Goal: Obtain resource: Obtain resource

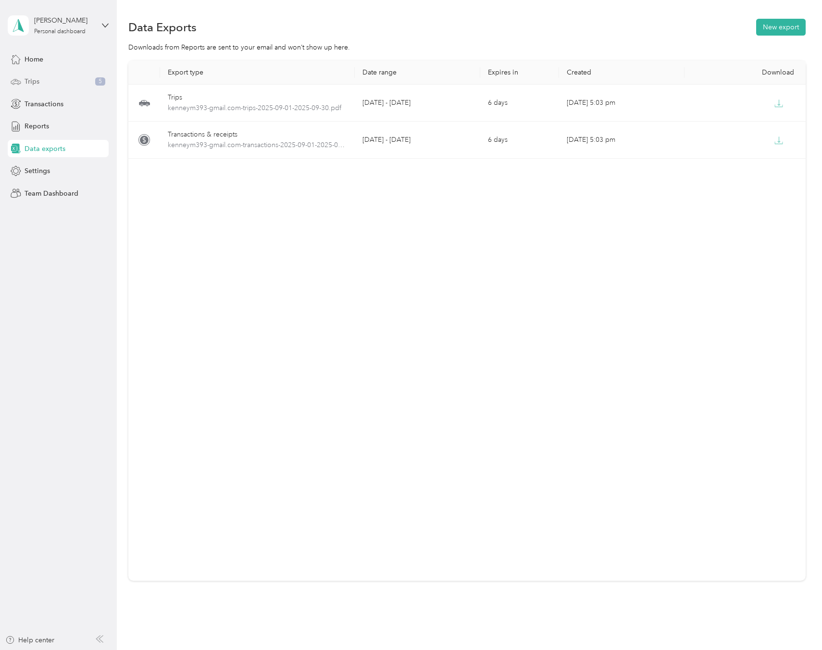
click at [73, 85] on div "Trips 5" at bounding box center [58, 81] width 101 height 17
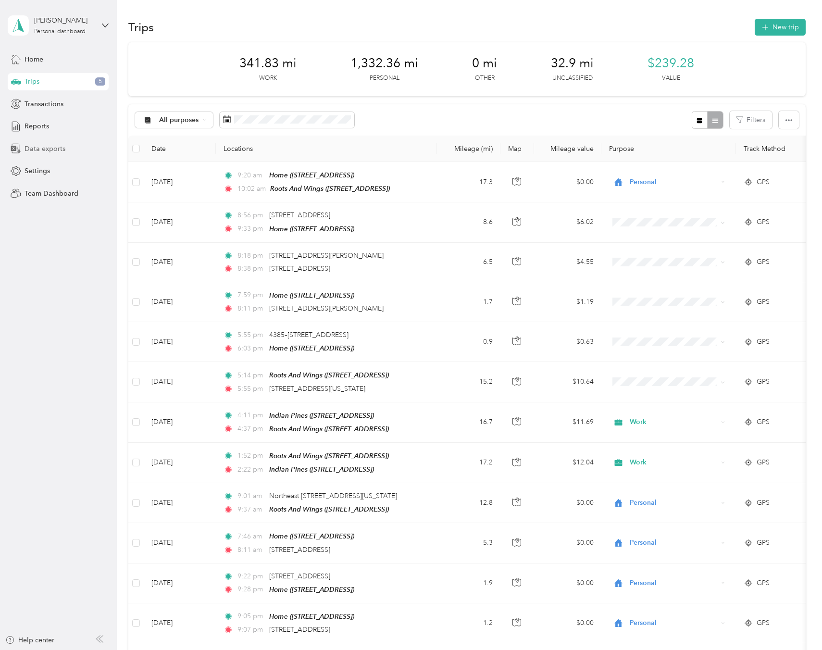
click at [61, 144] on span "Data exports" at bounding box center [45, 149] width 41 height 10
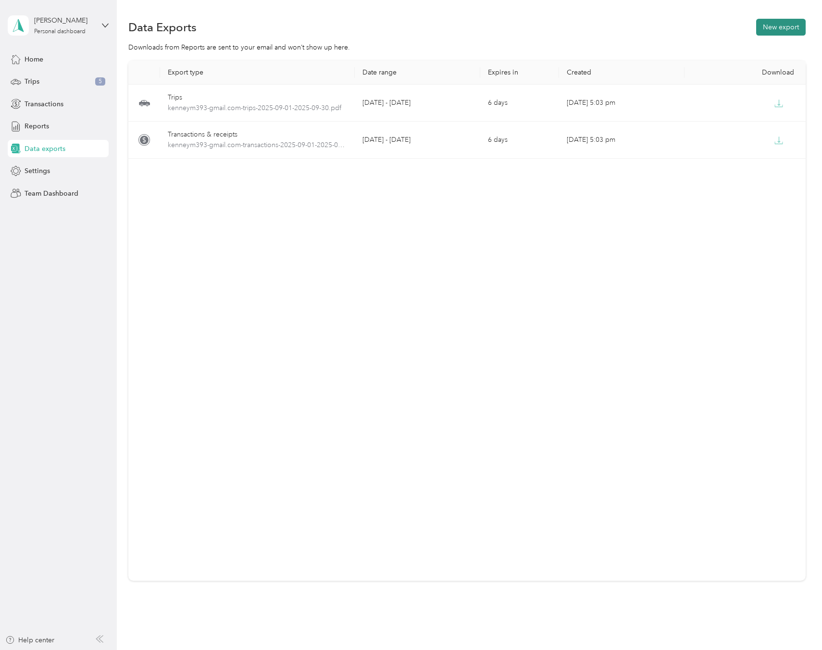
click at [790, 26] on button "New export" at bounding box center [780, 27] width 49 height 17
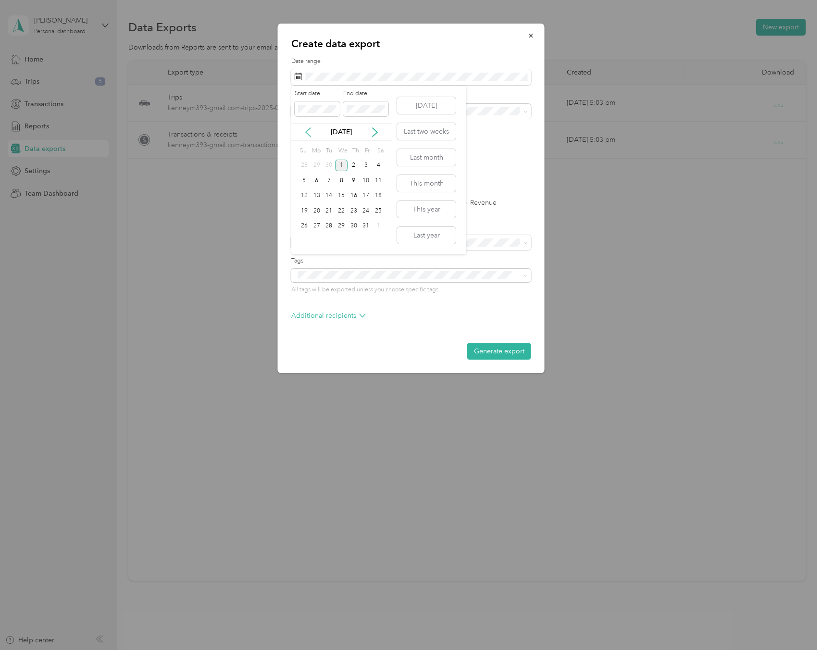
click at [309, 130] on icon at bounding box center [308, 132] width 10 height 10
click at [317, 165] on div "1" at bounding box center [316, 166] width 12 height 12
click at [378, 133] on icon at bounding box center [375, 132] width 10 height 10
click at [341, 164] on div "1" at bounding box center [341, 166] width 12 height 12
click at [310, 134] on icon at bounding box center [308, 132] width 10 height 10
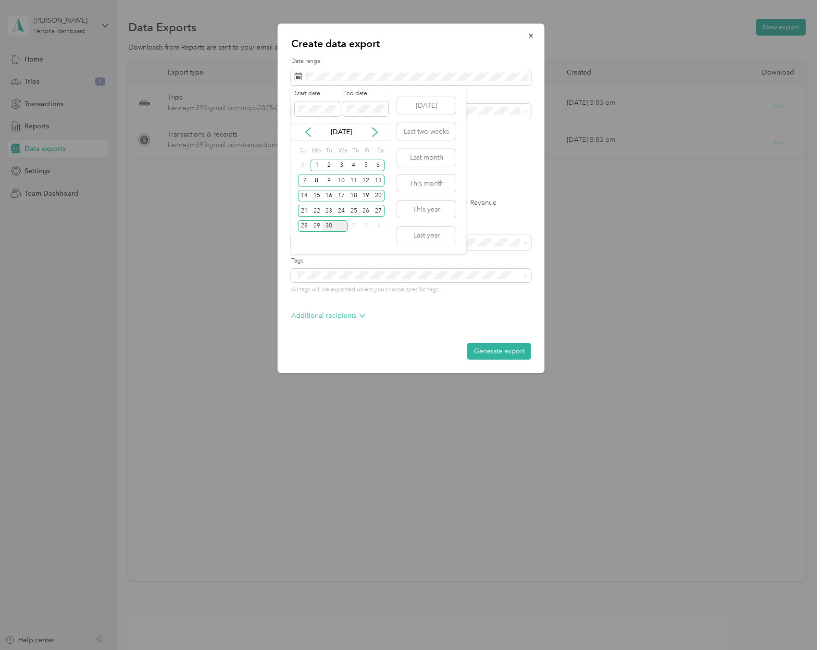
click at [329, 225] on div "30" at bounding box center [328, 226] width 12 height 12
click at [314, 162] on div "1" at bounding box center [316, 166] width 12 height 12
click at [319, 161] on div "1" at bounding box center [316, 166] width 12 height 12
click at [329, 227] on div "30" at bounding box center [328, 226] width 12 height 12
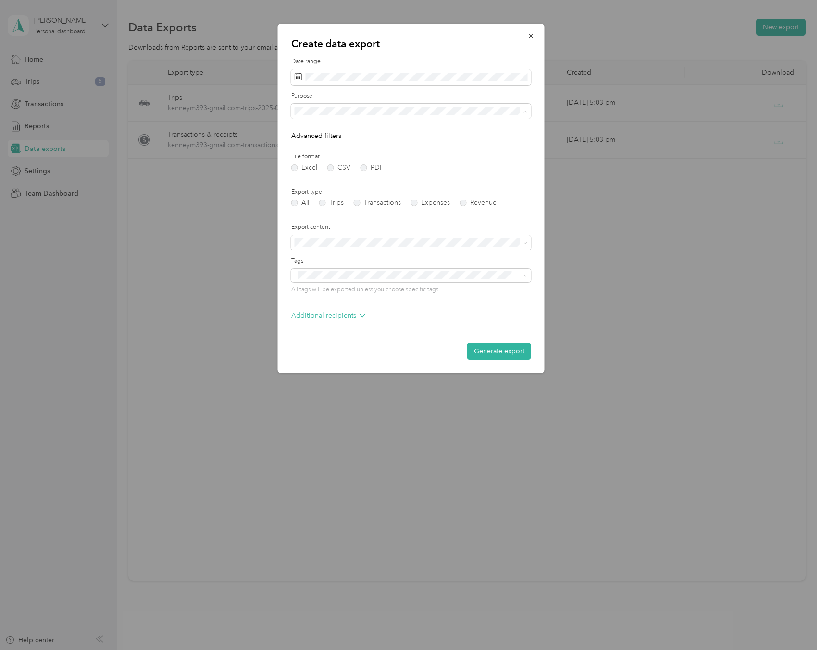
click at [376, 141] on div "Work" at bounding box center [411, 145] width 226 height 10
click at [317, 166] on div "1" at bounding box center [316, 166] width 12 height 12
click at [326, 228] on div "30" at bounding box center [328, 226] width 12 height 12
click at [323, 202] on label "Trips" at bounding box center [331, 202] width 25 height 7
click at [490, 347] on button "Generate export" at bounding box center [499, 351] width 64 height 17
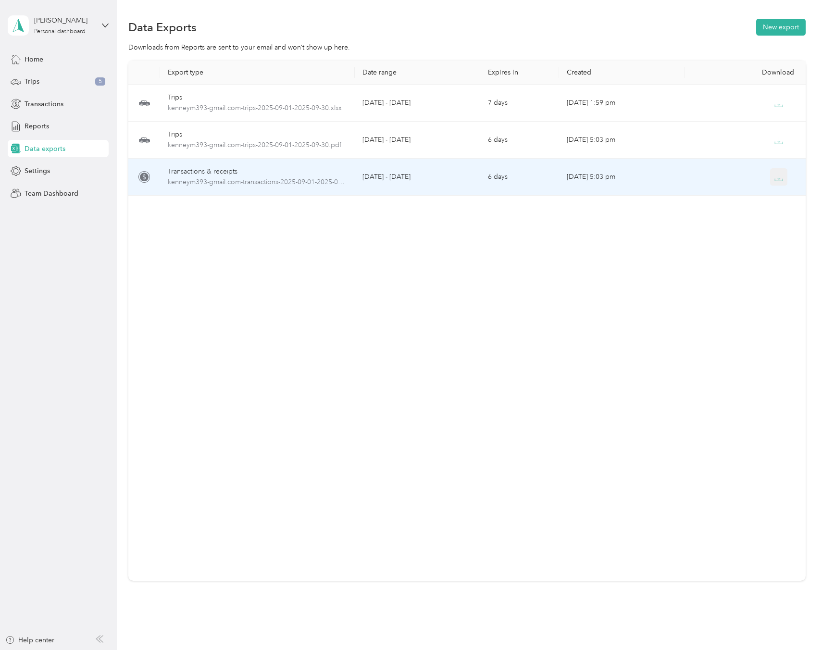
click at [780, 177] on icon "button" at bounding box center [778, 177] width 9 height 9
click at [686, 175] on td at bounding box center [746, 177] width 125 height 37
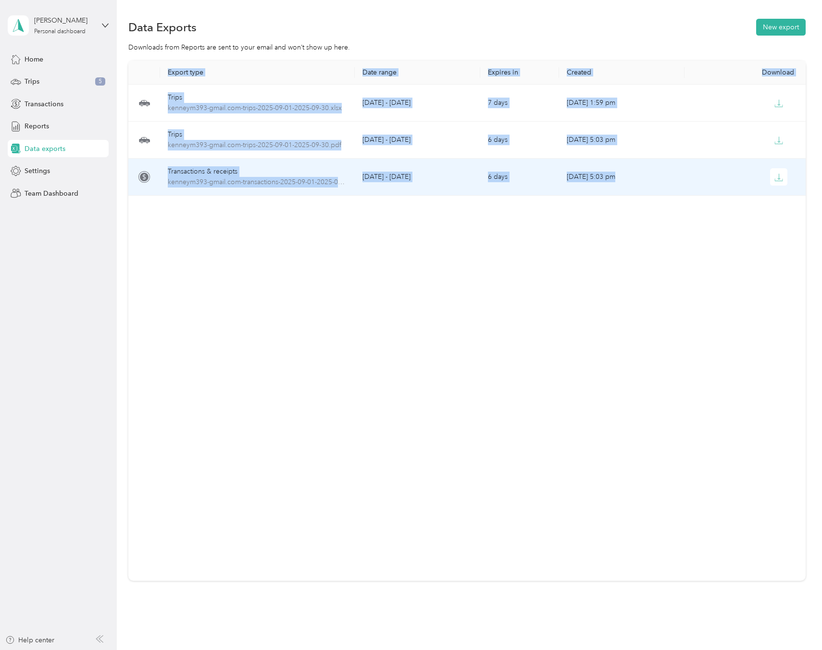
click at [686, 175] on td at bounding box center [746, 177] width 125 height 37
click at [779, 173] on span "button" at bounding box center [778, 177] width 9 height 8
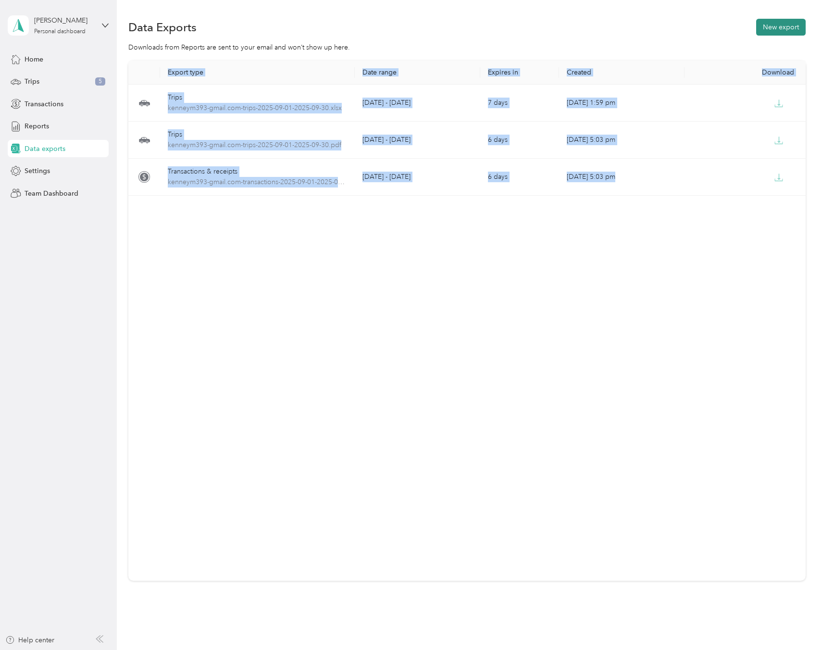
click at [779, 25] on button "New export" at bounding box center [780, 27] width 49 height 17
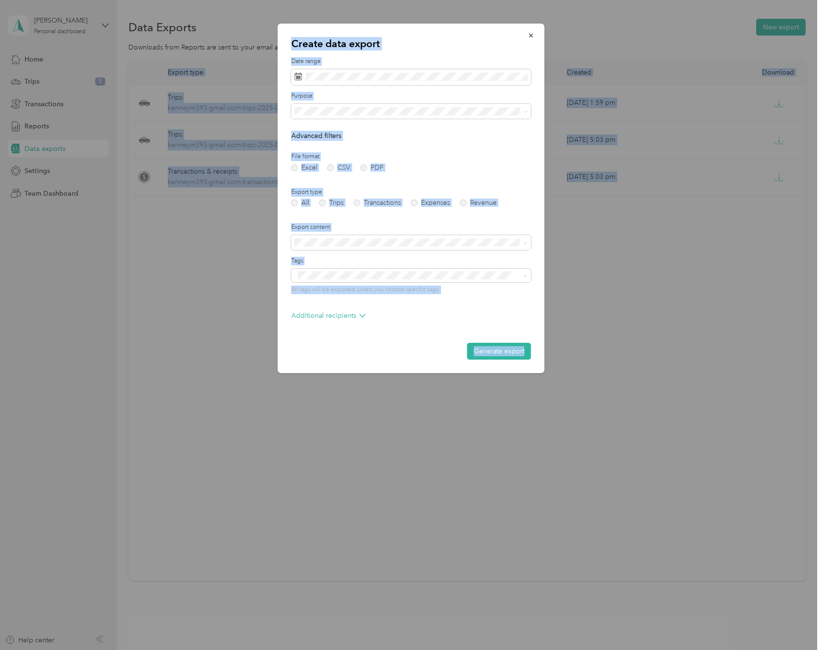
click at [398, 122] on form "Date range Purpose Advanced filters File format Excel CSV PDF Export type All T…" at bounding box center [411, 208] width 240 height 302
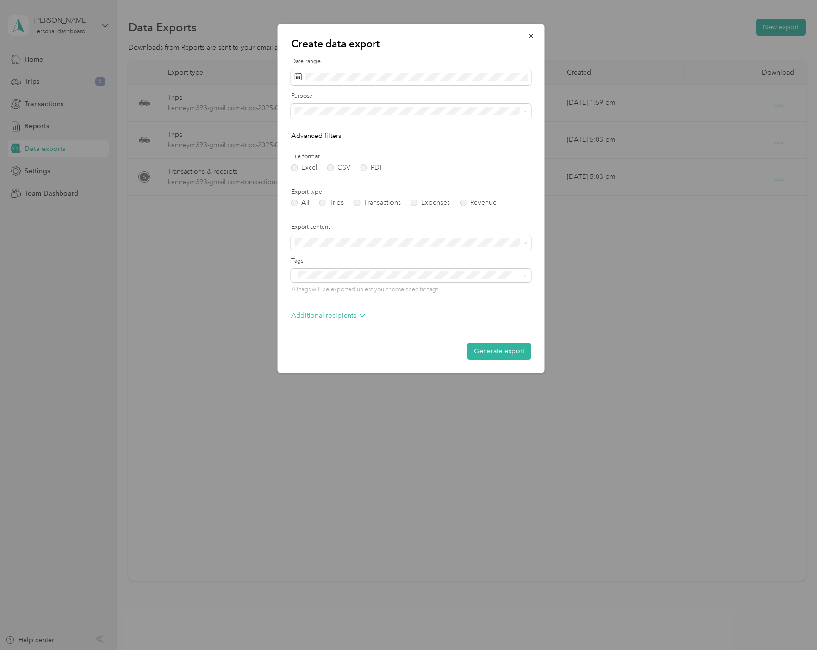
click at [409, 143] on div "Work" at bounding box center [411, 145] width 226 height 10
click at [364, 167] on label "PDF" at bounding box center [371, 167] width 23 height 7
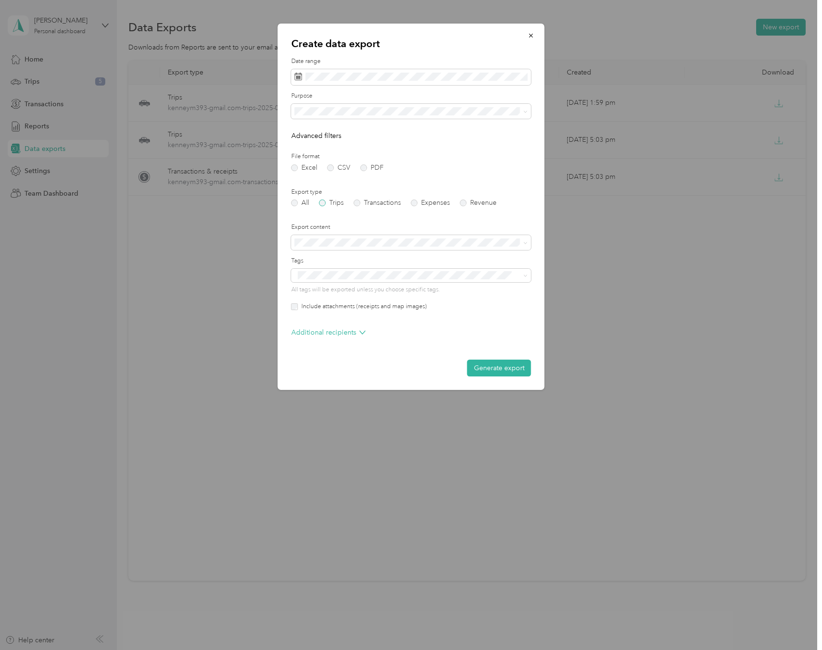
click at [323, 203] on label "Trips" at bounding box center [331, 202] width 25 height 7
click at [421, 221] on form "Date range Purpose Advanced filters File format Excel CSV PDF Export type All T…" at bounding box center [411, 216] width 240 height 319
click at [506, 368] on button "Generate export" at bounding box center [499, 367] width 64 height 17
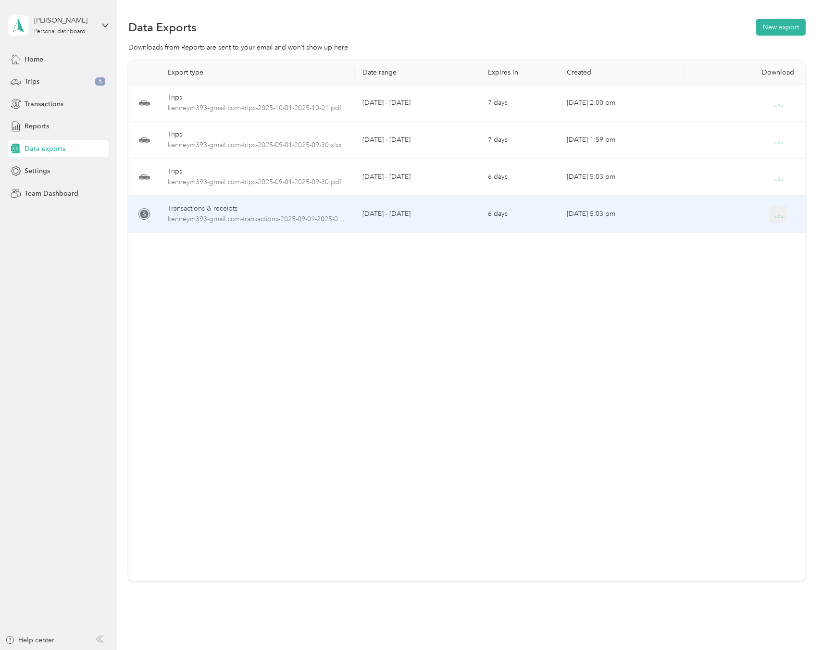
click at [780, 214] on icon "button" at bounding box center [778, 214] width 9 height 9
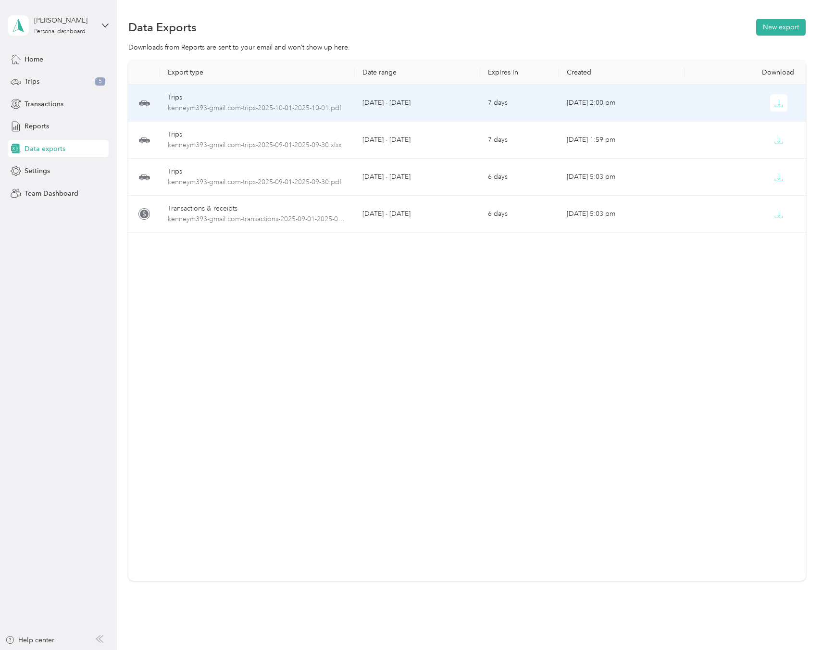
click at [381, 104] on td "[DATE] - [DATE]" at bounding box center [417, 103] width 125 height 37
click at [404, 104] on td "[DATE] - [DATE]" at bounding box center [417, 103] width 125 height 37
click at [777, 105] on icon "button" at bounding box center [778, 103] width 9 height 9
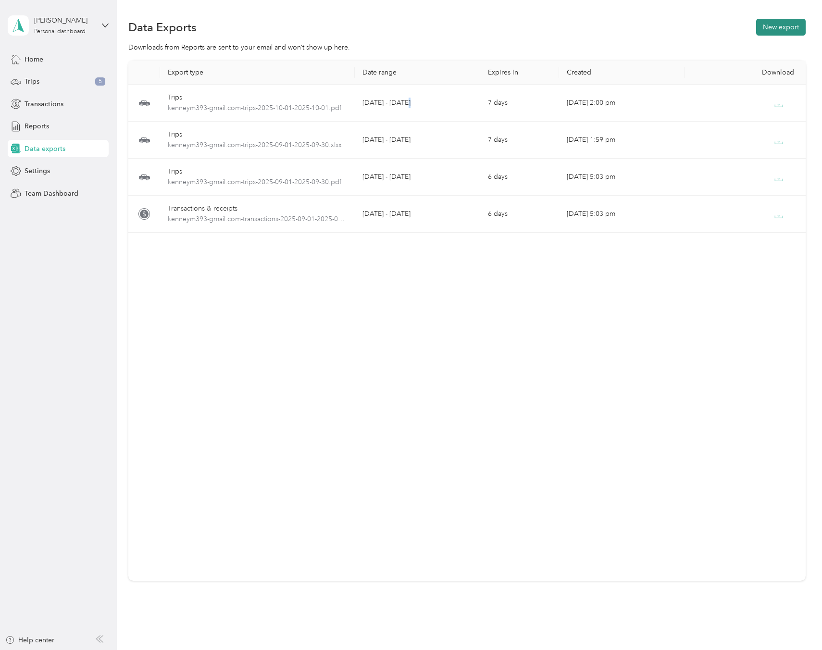
click at [770, 27] on button "New export" at bounding box center [780, 27] width 49 height 17
click at [778, 29] on button "New export" at bounding box center [780, 27] width 49 height 17
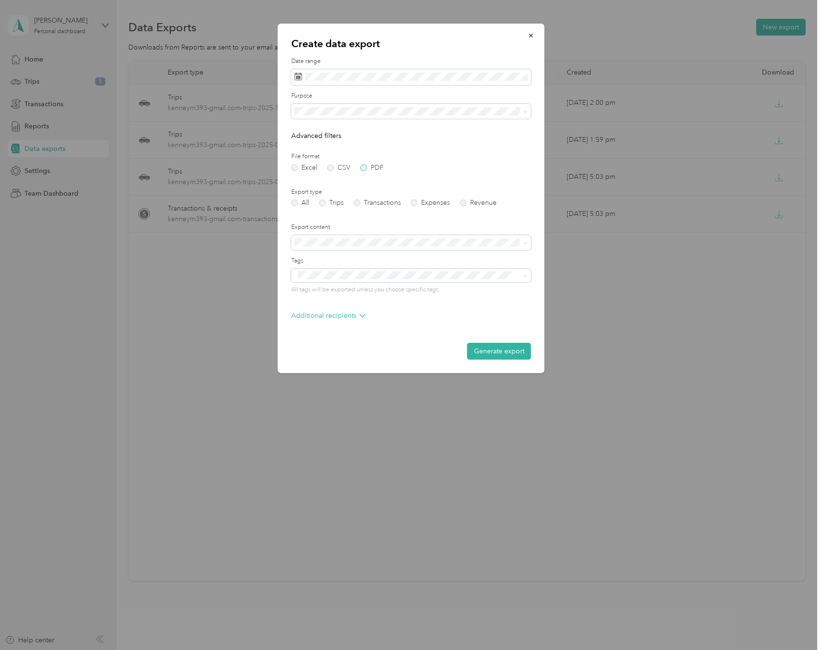
click at [365, 166] on label "PDF" at bounding box center [371, 167] width 23 height 7
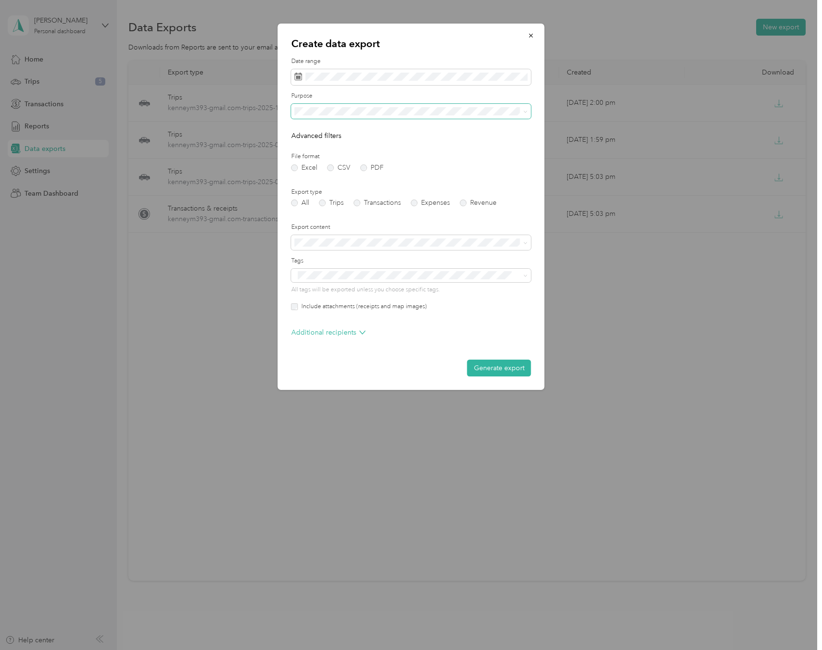
click at [384, 106] on span at bounding box center [411, 111] width 240 height 15
click at [370, 139] on li "Work" at bounding box center [411, 141] width 240 height 17
click at [382, 281] on li "Summary and full list" at bounding box center [411, 276] width 240 height 17
click at [444, 330] on div "Additional recipients" at bounding box center [411, 334] width 240 height 15
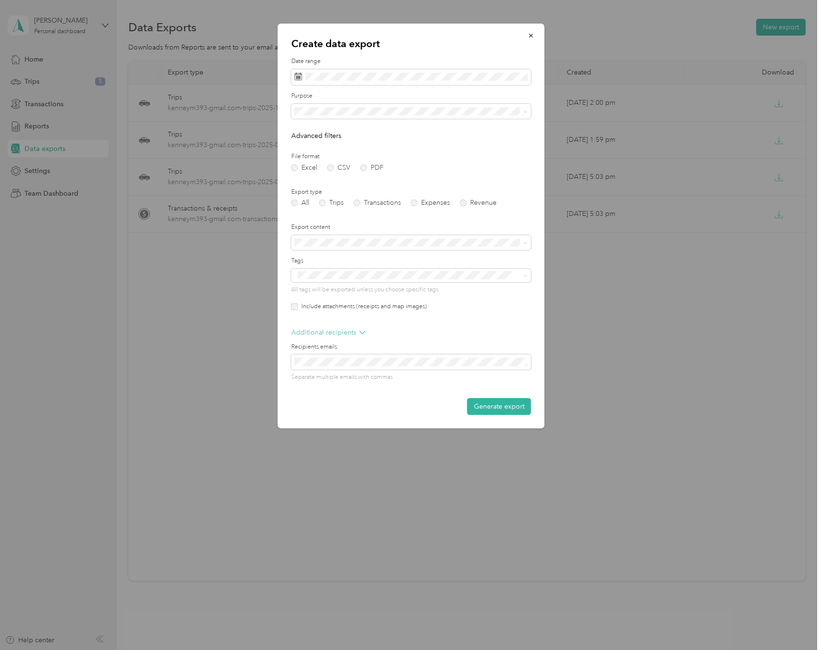
click at [356, 333] on p "Additional recipients" at bounding box center [328, 332] width 74 height 10
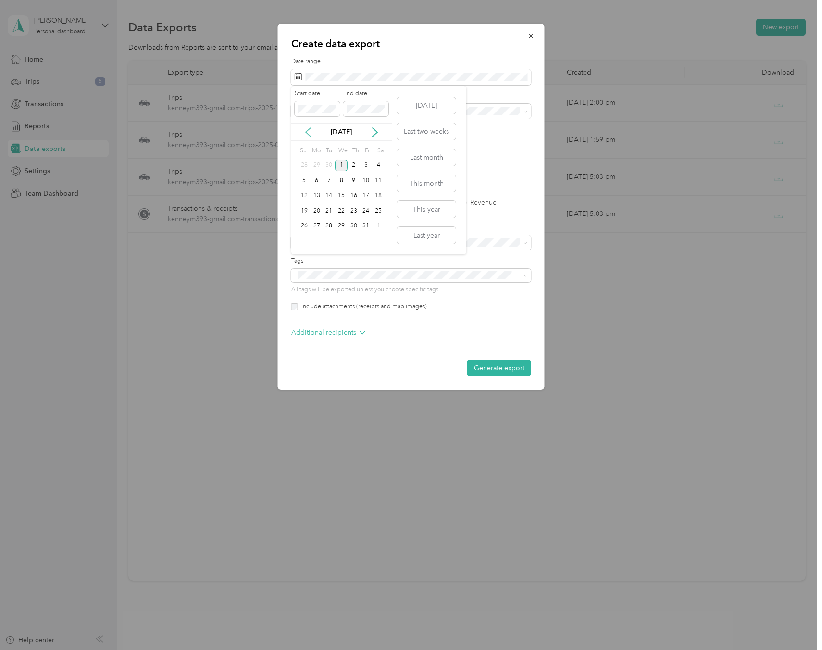
click at [310, 131] on icon at bounding box center [308, 132] width 10 height 10
click at [320, 165] on div "1" at bounding box center [316, 166] width 12 height 12
click at [371, 132] on icon at bounding box center [375, 132] width 10 height 10
click at [308, 136] on div "[DATE]" at bounding box center [341, 132] width 100 height 10
click at [308, 133] on icon at bounding box center [308, 132] width 10 height 10
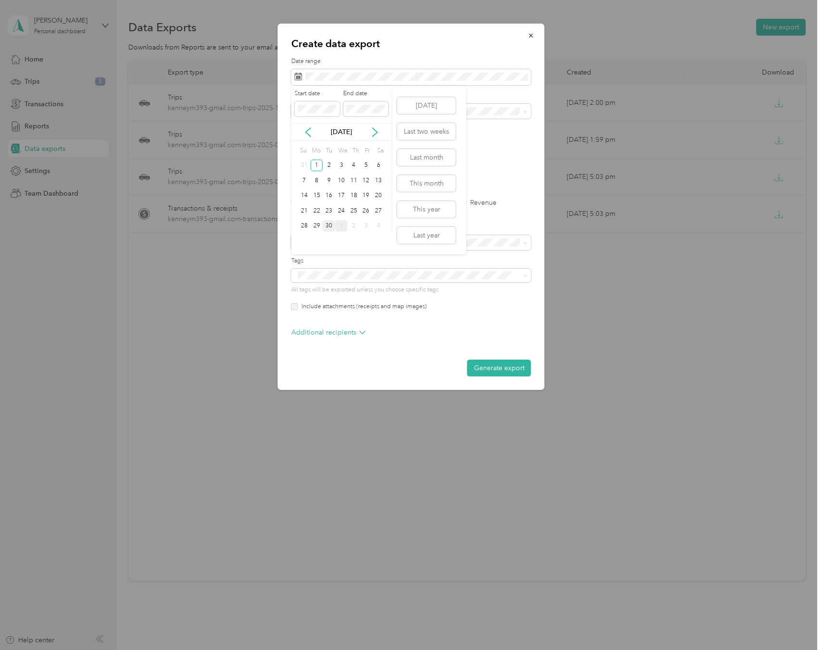
click at [329, 223] on div "30" at bounding box center [328, 226] width 12 height 12
click at [496, 363] on button "Generate export" at bounding box center [499, 367] width 64 height 17
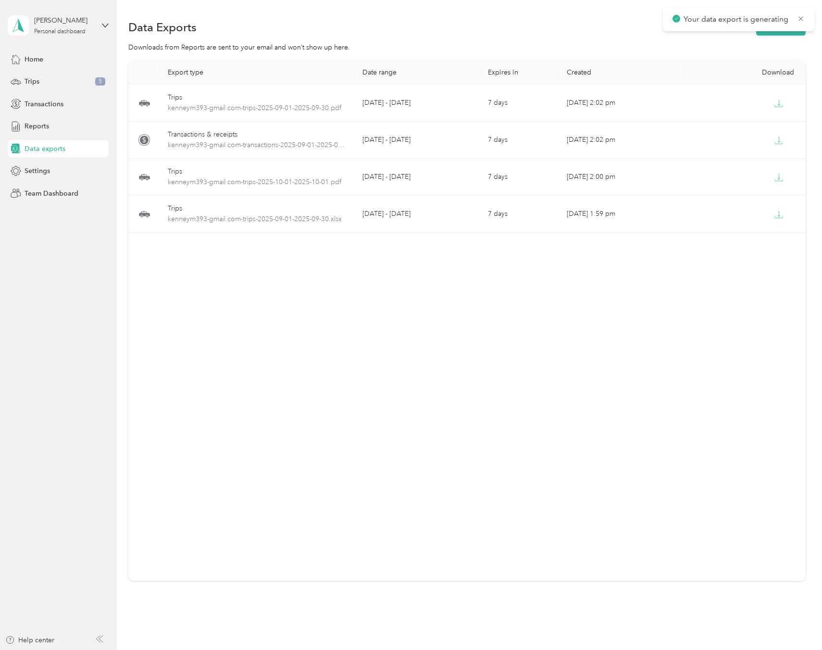
click at [715, 17] on p "Your data export is generating" at bounding box center [736, 19] width 107 height 12
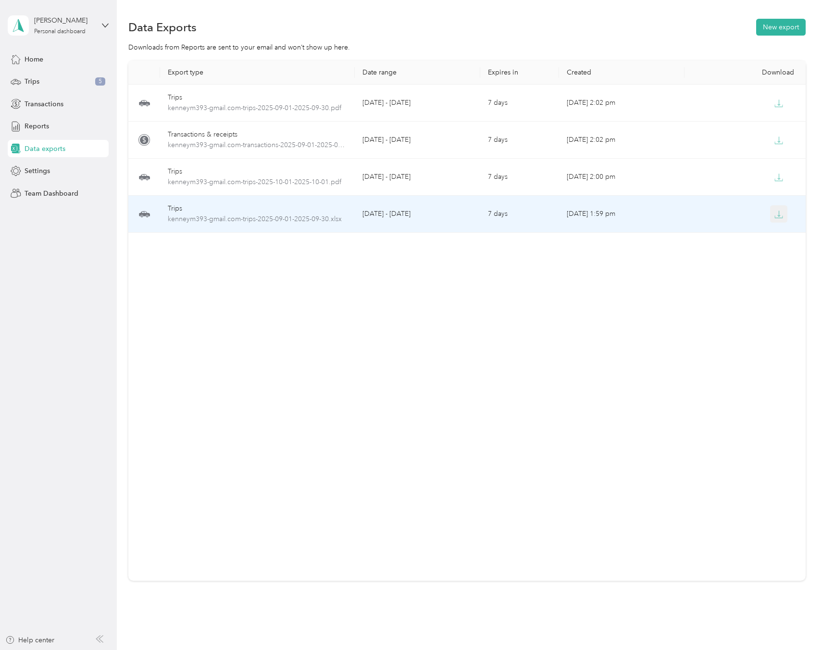
click at [778, 218] on icon "button" at bounding box center [778, 214] width 9 height 9
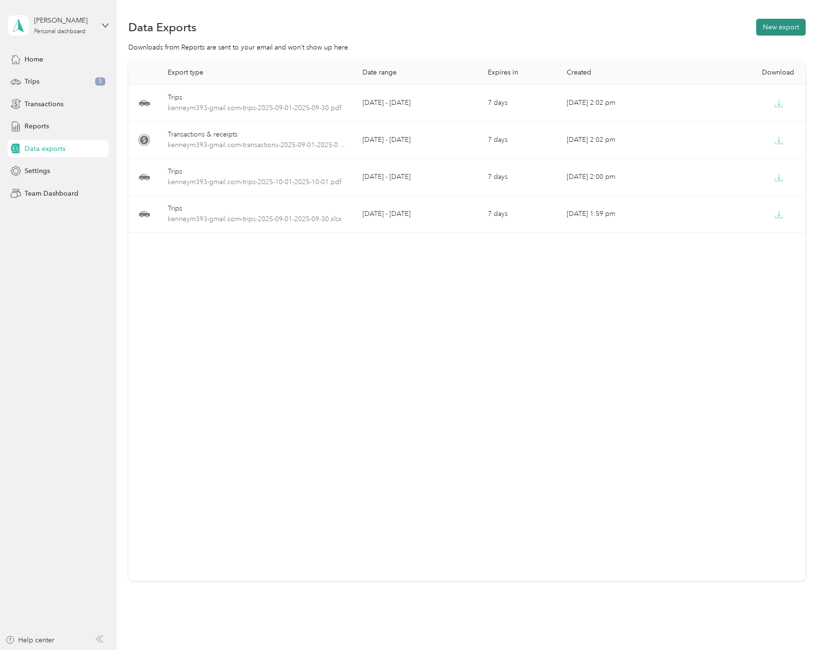
click at [775, 25] on button "New export" at bounding box center [780, 27] width 49 height 17
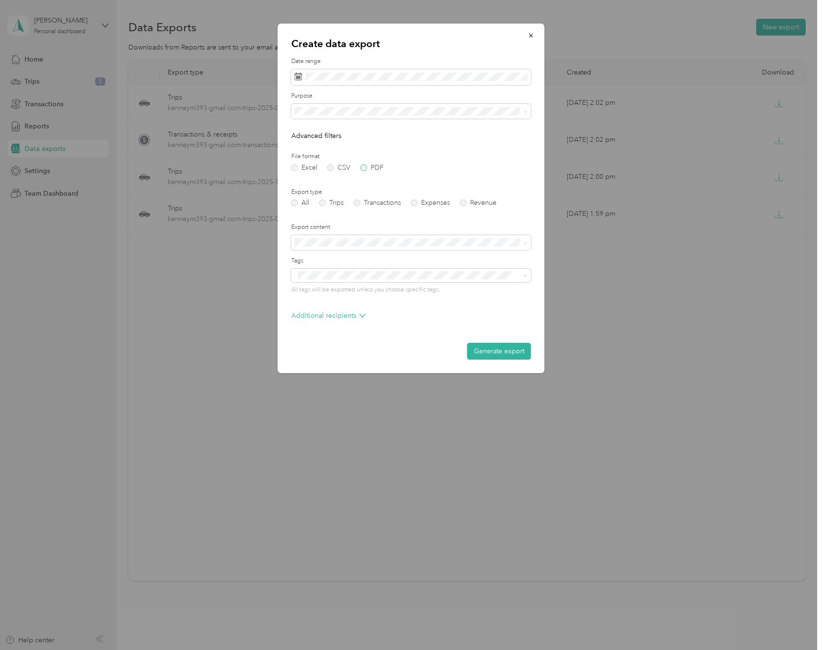
click at [363, 167] on label "PDF" at bounding box center [371, 167] width 23 height 7
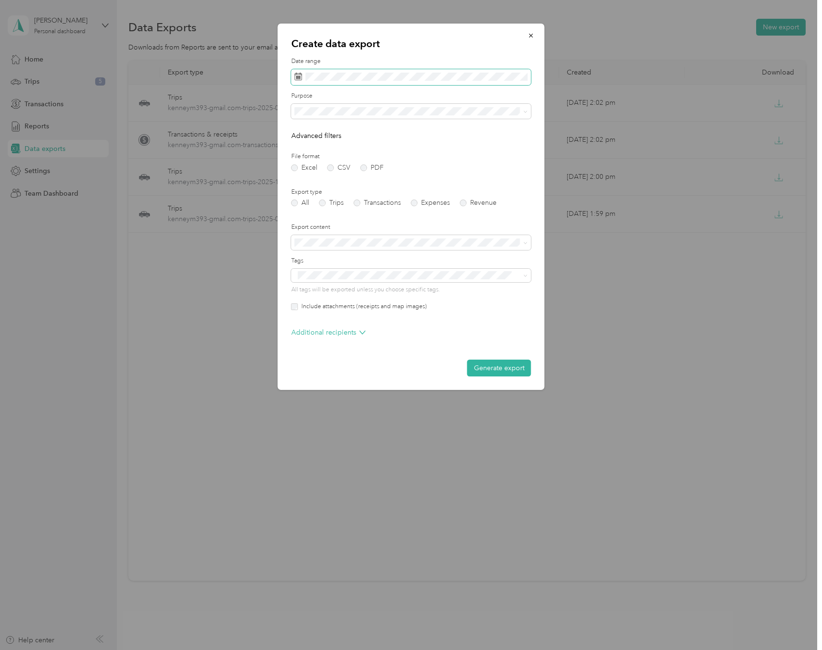
click at [410, 81] on span at bounding box center [411, 77] width 240 height 16
click at [310, 133] on icon at bounding box center [308, 132] width 10 height 10
click at [317, 165] on div "1" at bounding box center [316, 166] width 12 height 12
click at [330, 224] on div "30" at bounding box center [328, 226] width 12 height 12
click at [326, 201] on label "Trips" at bounding box center [331, 202] width 25 height 7
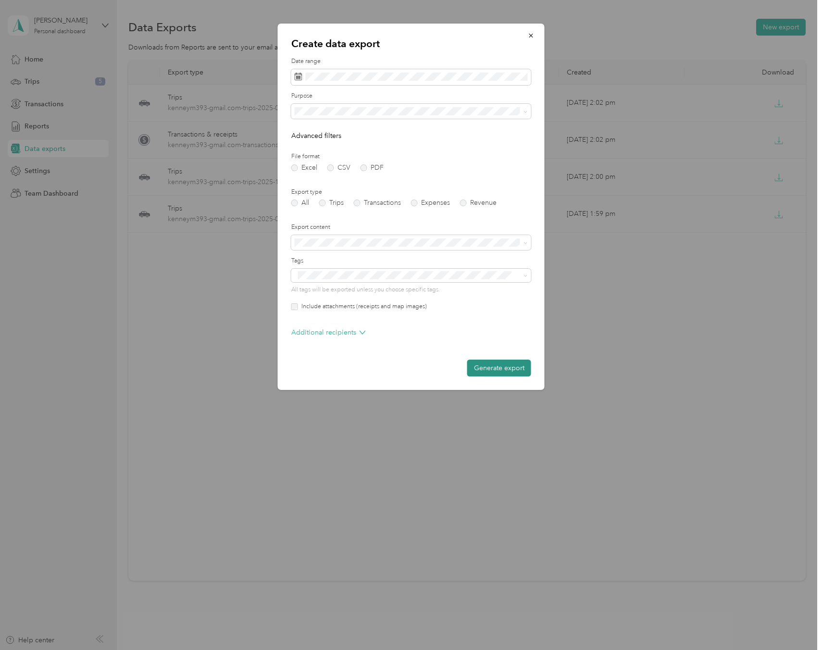
click at [491, 362] on button "Generate export" at bounding box center [499, 367] width 64 height 17
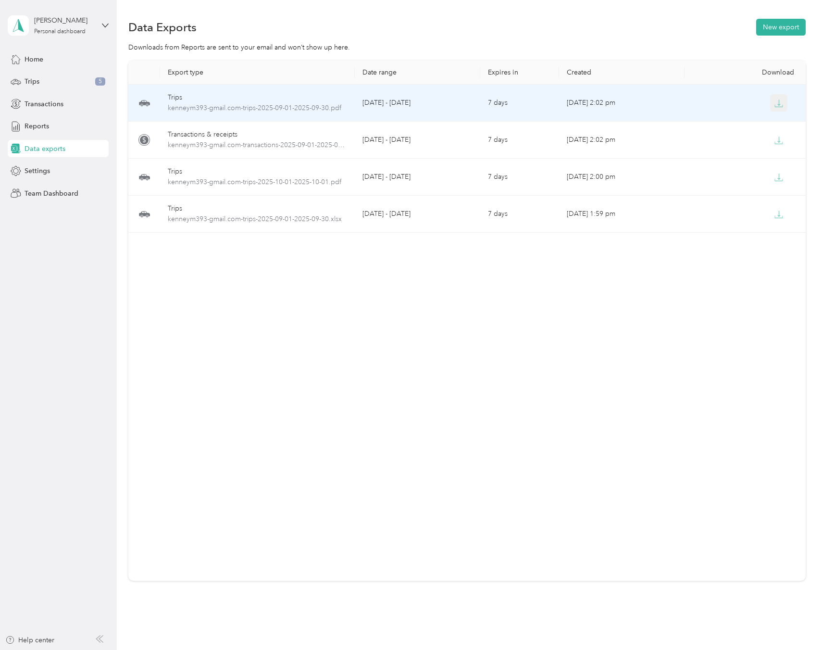
click at [779, 100] on icon "button" at bounding box center [778, 103] width 9 height 9
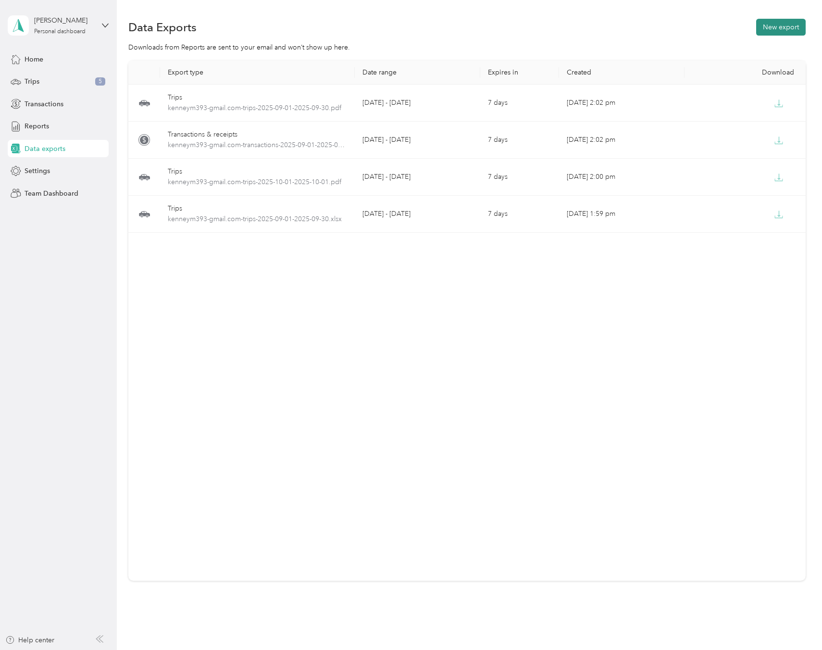
click at [779, 26] on button "New export" at bounding box center [780, 27] width 49 height 17
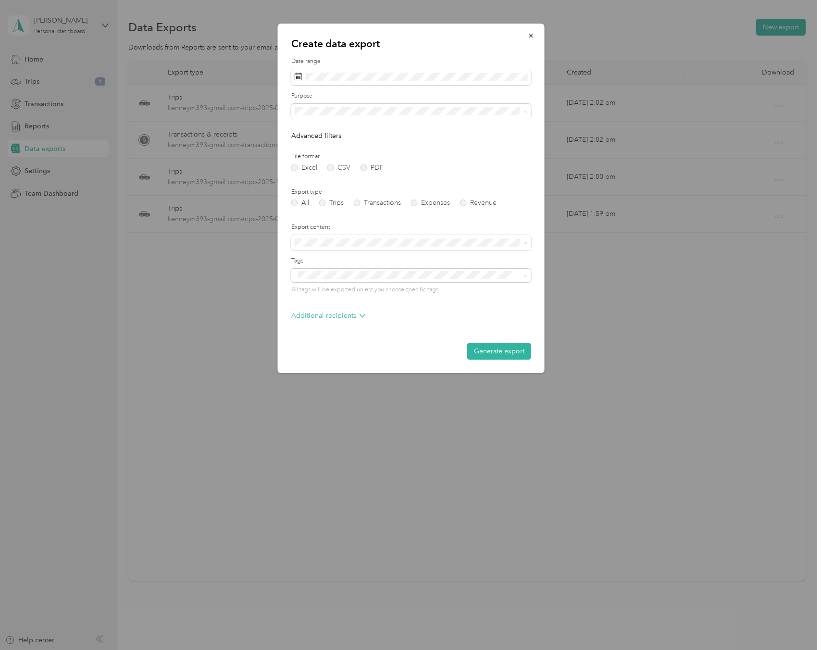
click at [353, 140] on div "Work" at bounding box center [411, 145] width 226 height 10
click at [309, 128] on icon at bounding box center [308, 132] width 5 height 9
click at [314, 163] on div "1" at bounding box center [316, 166] width 12 height 12
click at [330, 228] on div "30" at bounding box center [328, 226] width 12 height 12
click at [363, 166] on label "PDF" at bounding box center [371, 167] width 23 height 7
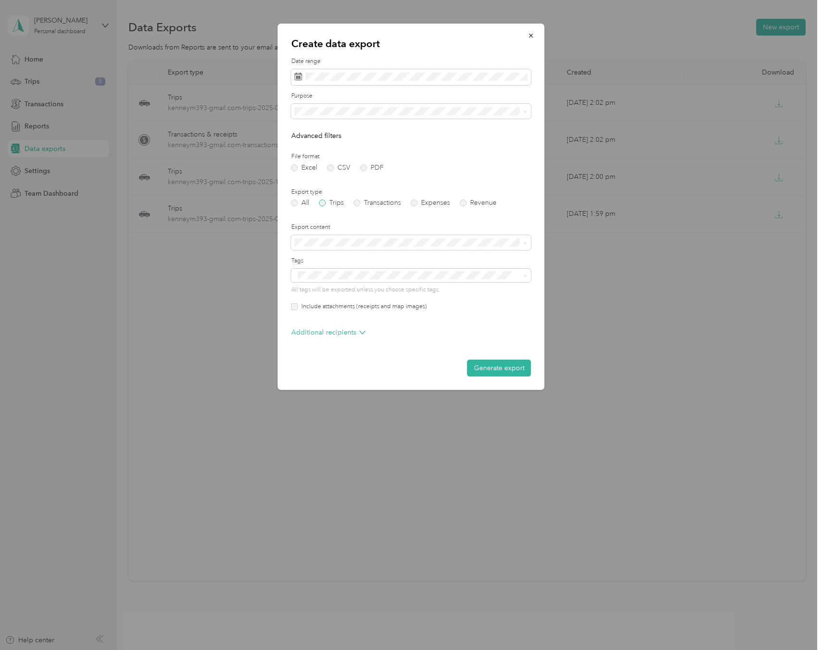
click at [323, 202] on label "Trips" at bounding box center [331, 202] width 25 height 7
click at [513, 367] on button "Generate export" at bounding box center [499, 367] width 64 height 17
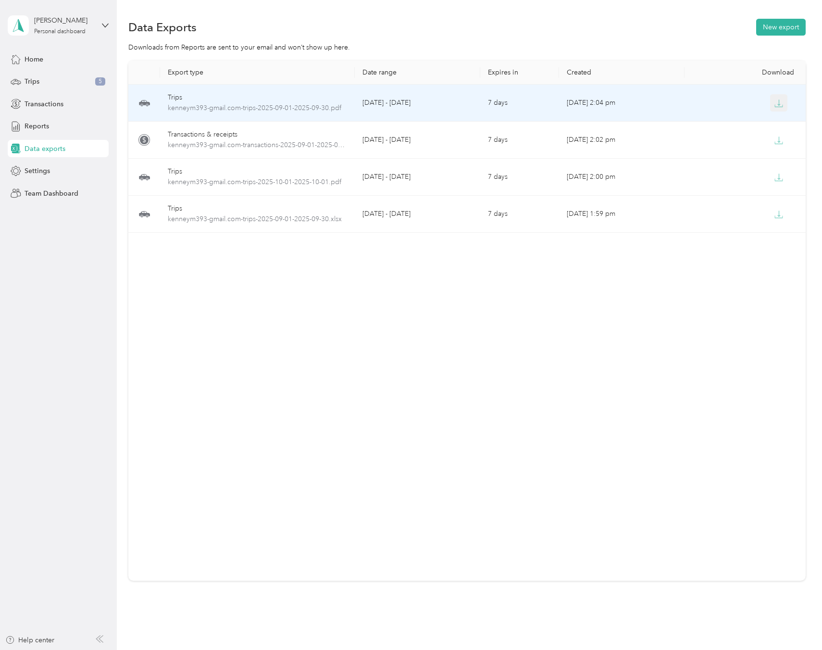
click at [778, 101] on icon "button" at bounding box center [778, 102] width 3 height 6
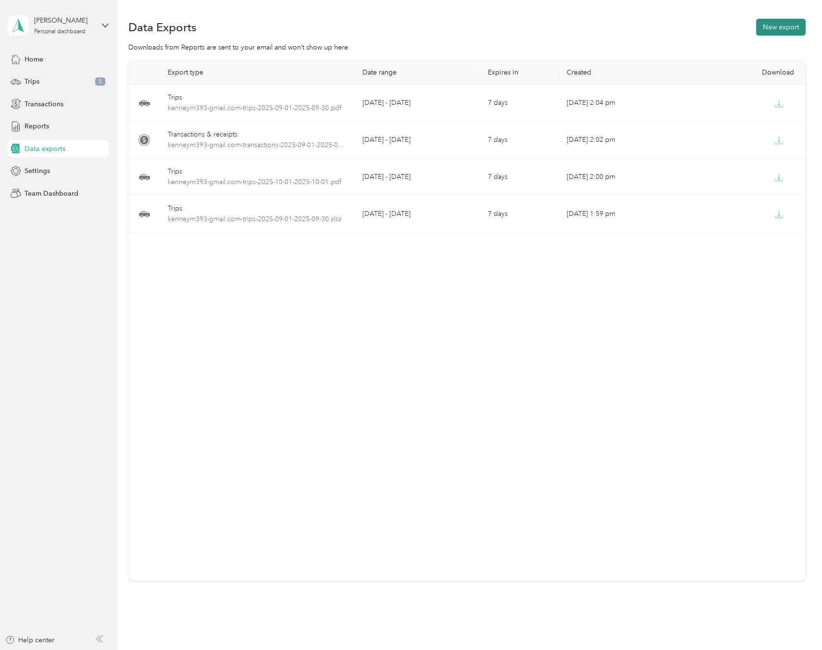
click at [794, 26] on button "New export" at bounding box center [780, 27] width 49 height 17
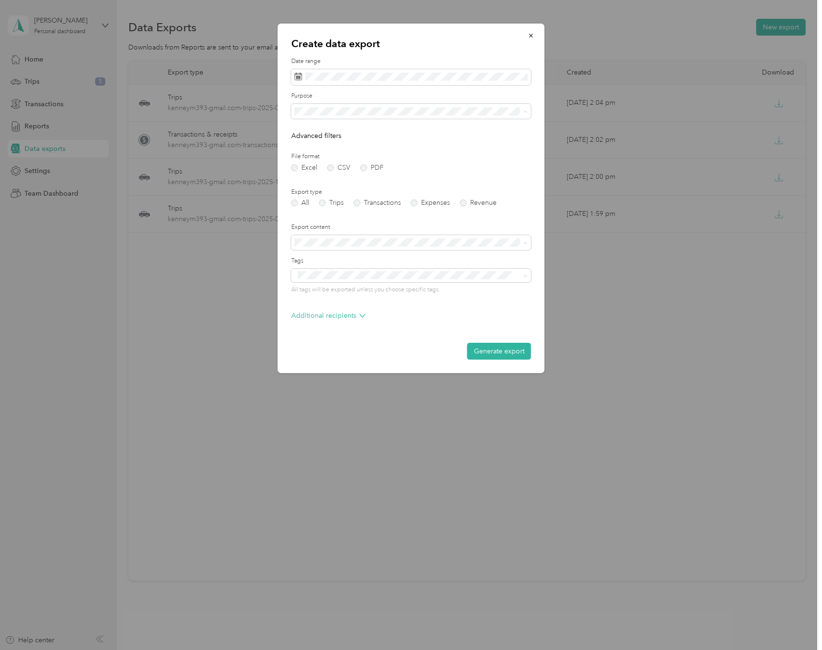
click at [348, 148] on li "Work" at bounding box center [411, 144] width 240 height 17
click at [308, 132] on icon at bounding box center [308, 132] width 10 height 10
click at [317, 162] on div "1" at bounding box center [316, 166] width 12 height 12
click at [329, 227] on div "30" at bounding box center [328, 226] width 12 height 12
click at [322, 201] on label "Trips" at bounding box center [331, 202] width 25 height 7
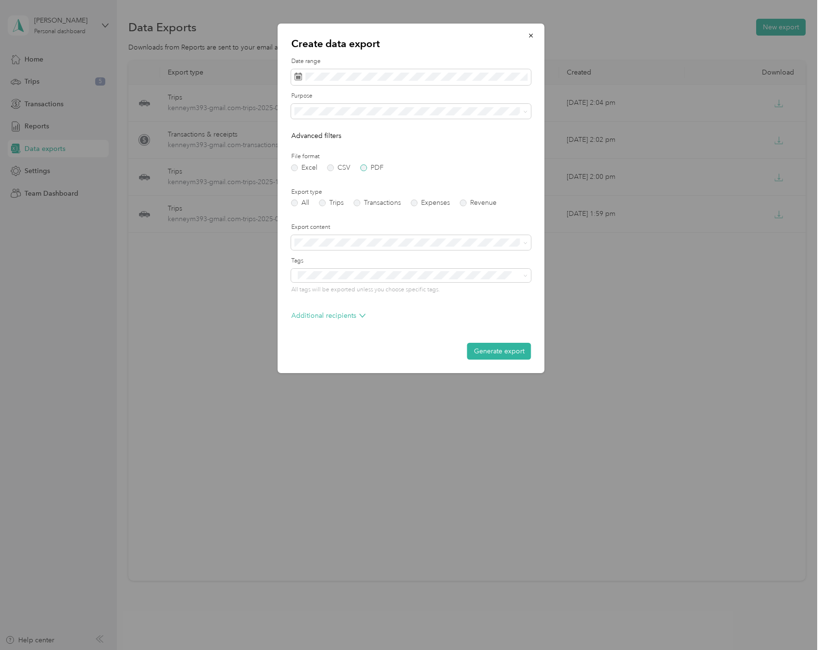
click at [363, 168] on label "PDF" at bounding box center [371, 167] width 23 height 7
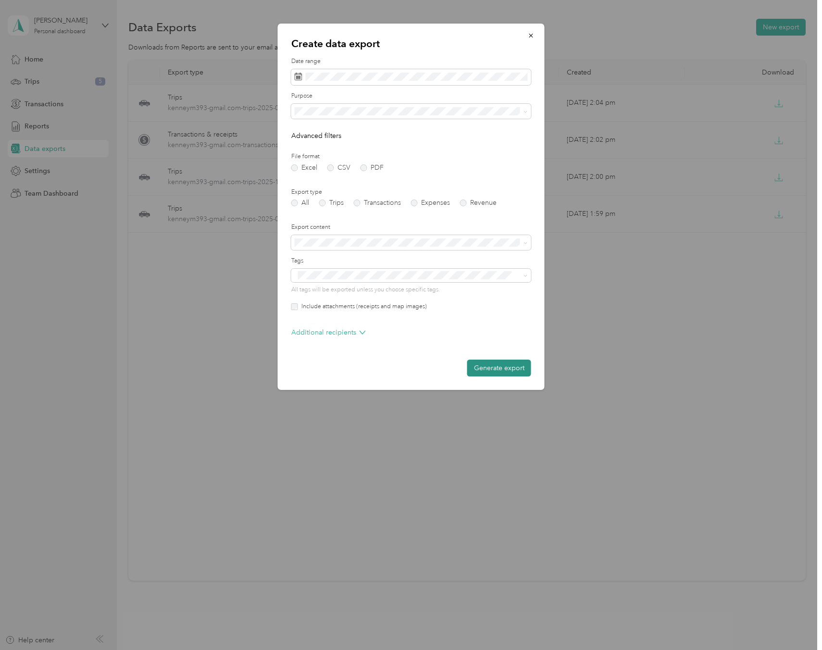
click at [502, 363] on button "Generate export" at bounding box center [499, 367] width 64 height 17
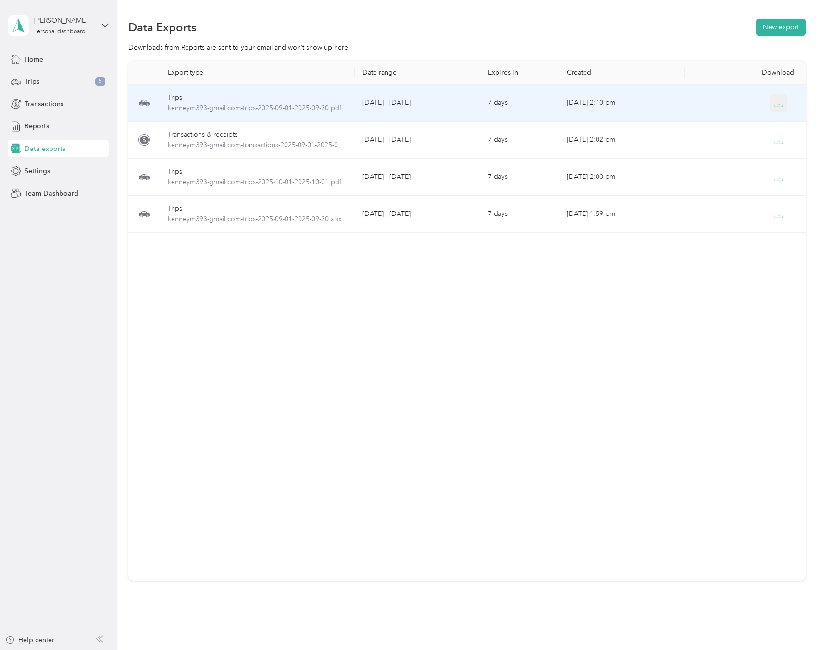
click at [781, 103] on icon "button" at bounding box center [778, 103] width 9 height 9
